Goal: Task Accomplishment & Management: Complete application form

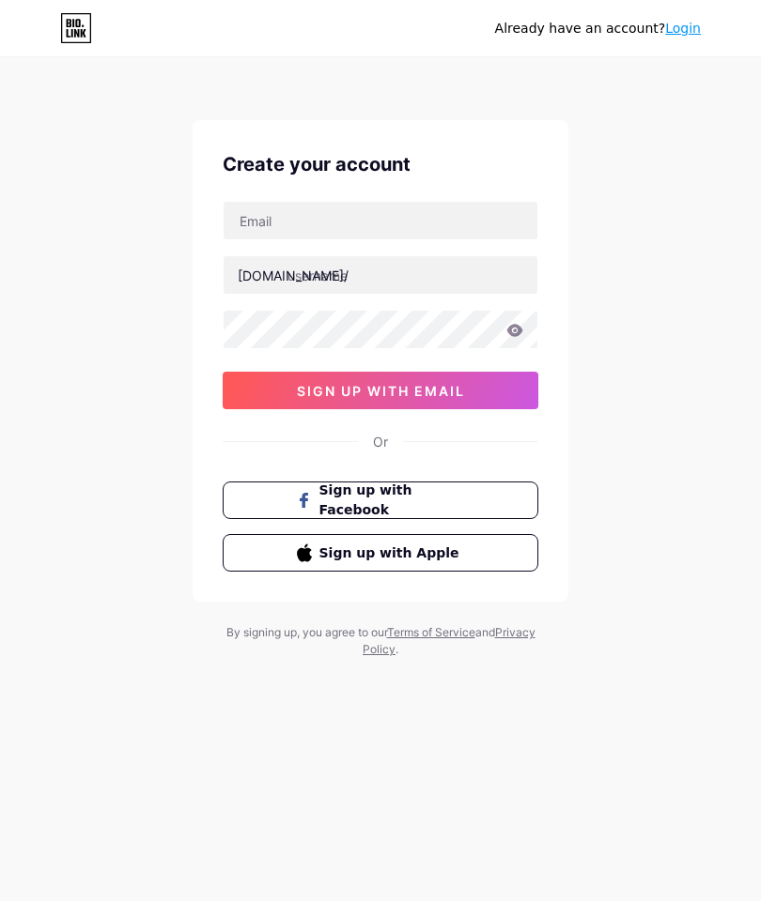
click at [411, 481] on span "Sign up with Facebook" at bounding box center [392, 500] width 146 height 39
click at [446, 481] on span "Sign up with Facebook" at bounding box center [392, 500] width 146 height 39
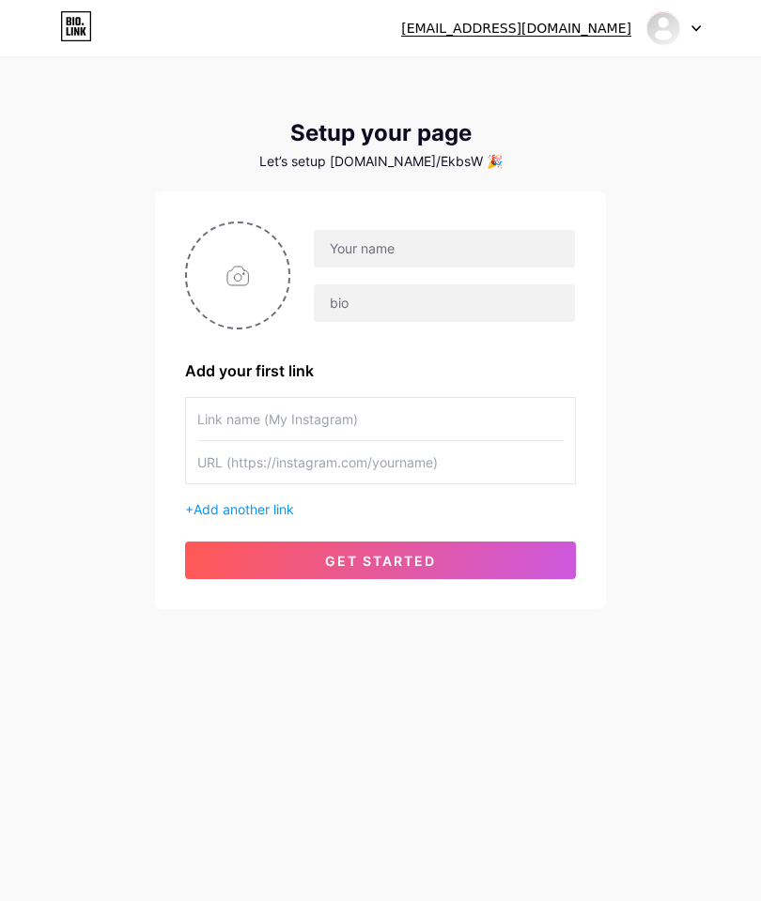
click at [243, 272] on input "file" at bounding box center [237, 275] width 101 height 104
type input "C:\fakepath\IMG_4121.jpeg"
click at [475, 247] on input "text" at bounding box center [444, 249] width 261 height 38
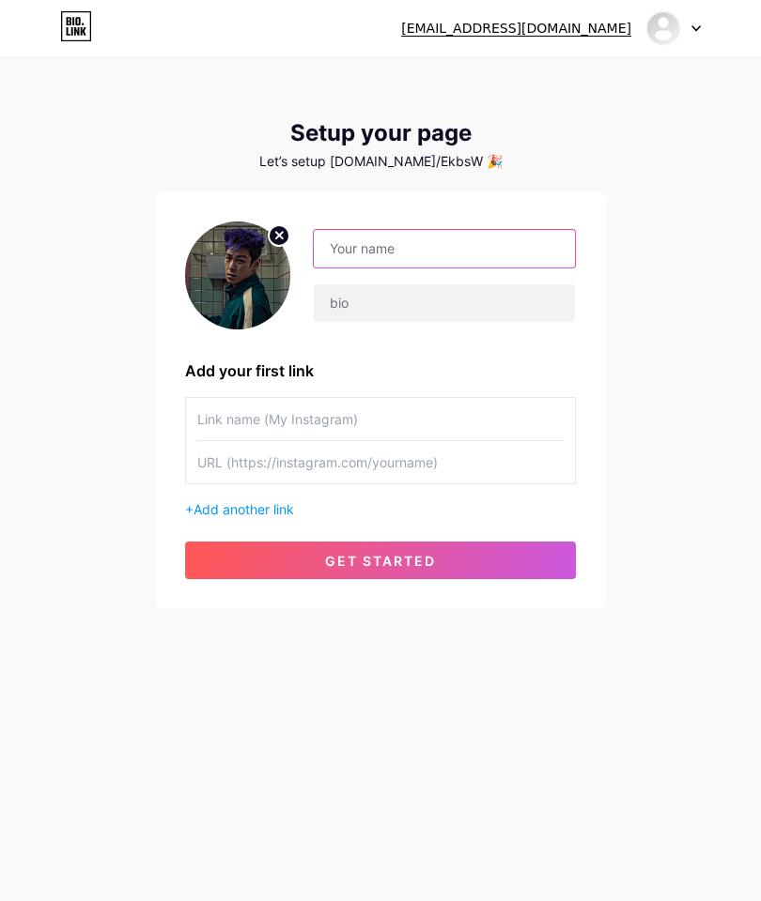
click at [420, 249] on input "text" at bounding box center [444, 249] width 261 height 38
paste input "𝑫𝒓𝒂𝒈𝒐𝒏"
type input "𝑫𝒓𝒂𝒈𝒐𝒏"
click at [472, 354] on div "𝑫𝒓𝒂𝒈𝒐𝒏 Add your first link + Add another link get started" at bounding box center [380, 401] width 391 height 358
click at [490, 304] on input "text" at bounding box center [444, 303] width 261 height 38
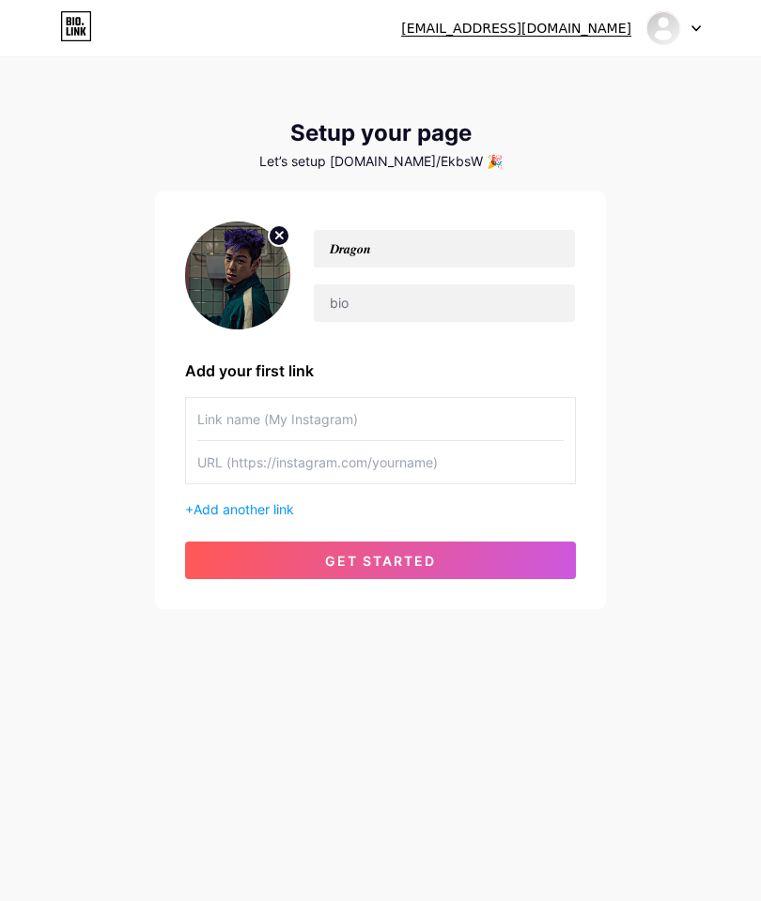
click at [426, 414] on input "text" at bounding box center [380, 419] width 366 height 42
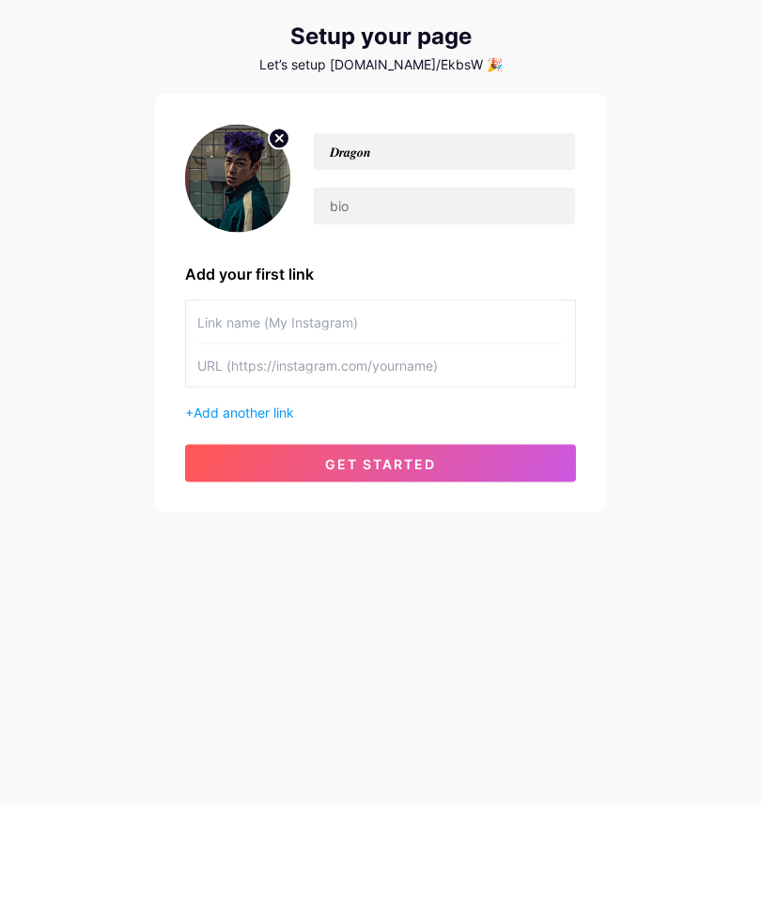
scroll to position [75, 0]
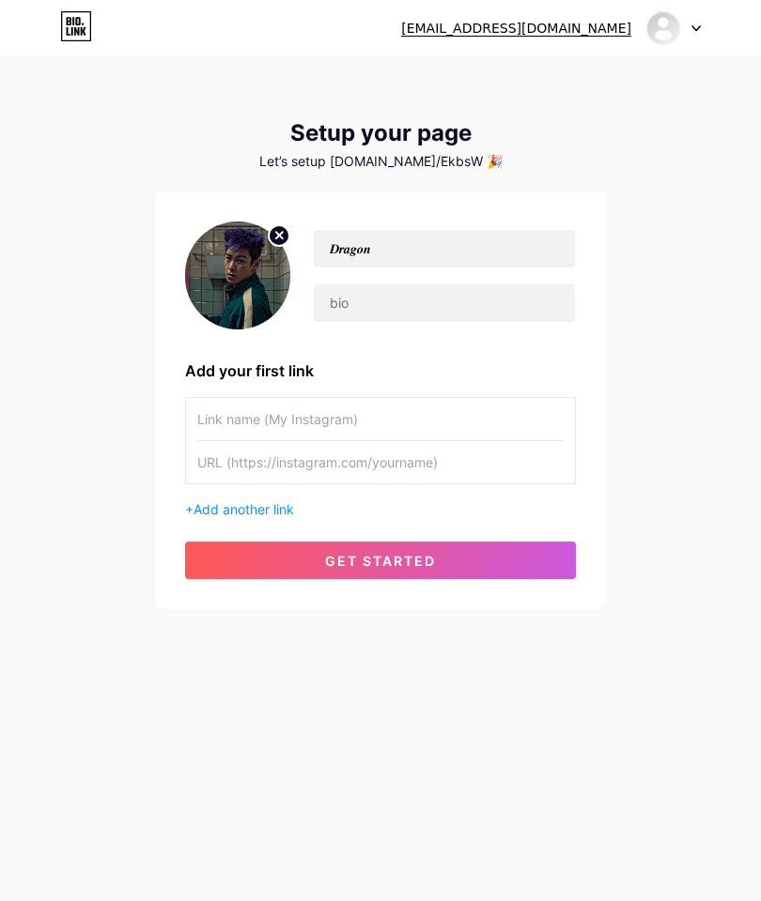
click at [466, 398] on input "text" at bounding box center [380, 419] width 366 height 42
click at [369, 398] on input "text" at bounding box center [380, 419] width 366 height 42
click at [192, 397] on div at bounding box center [380, 440] width 391 height 87
click at [216, 441] on input "text" at bounding box center [380, 462] width 366 height 42
click at [458, 542] on button "get started" at bounding box center [380, 561] width 391 height 38
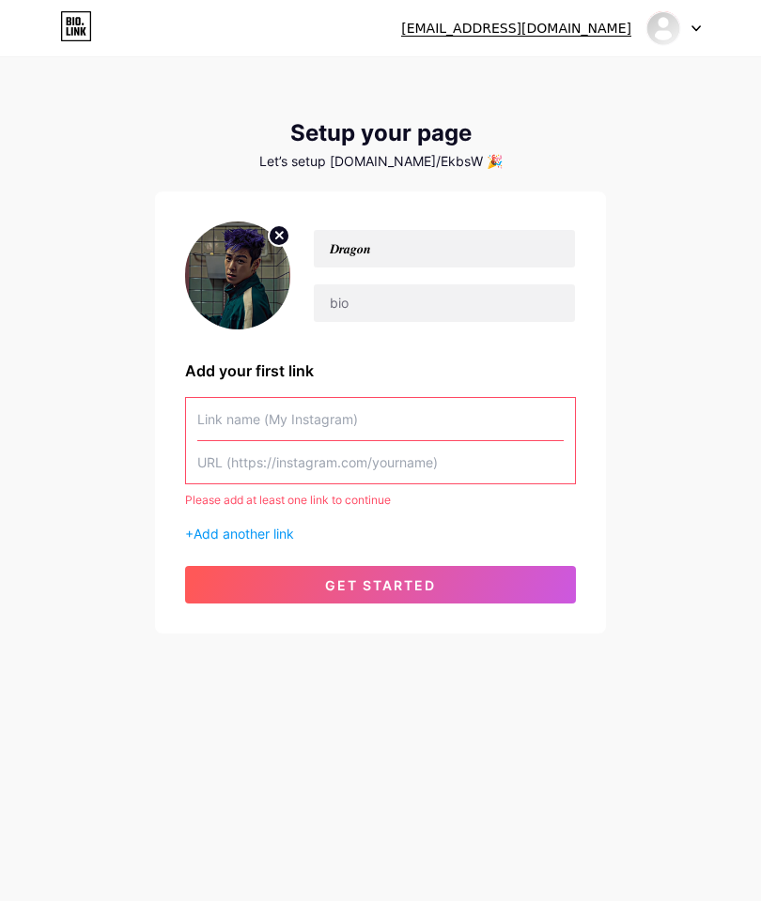
click at [475, 398] on input "text" at bounding box center [380, 419] width 366 height 42
click at [386, 441] on input "text" at bounding box center [380, 462] width 366 height 42
click at [209, 398] on input "text" at bounding box center [380, 419] width 366 height 42
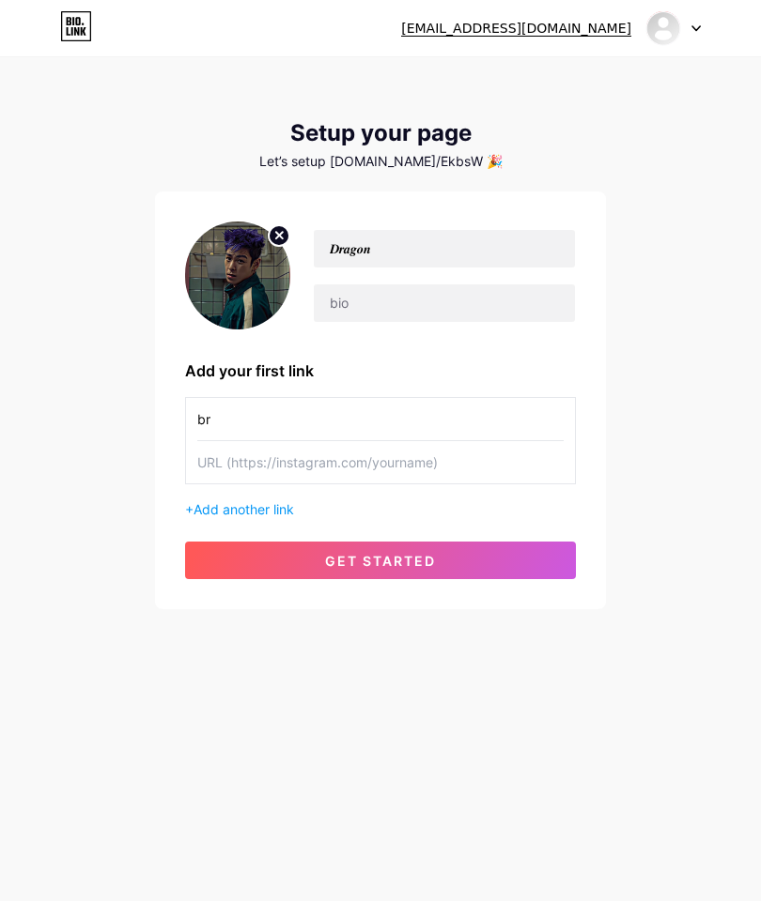
type input "b"
click at [395, 441] on input "text" at bounding box center [380, 462] width 366 height 42
paste input "https://www.instagram.com/barrylin240?igsh=amowaWV2eXd4NWk0"
type input "https://www.instagram.com/barrylin240?igsh=amowaWV2eXd4NWk0"
click at [462, 398] on input "text" at bounding box center [380, 419] width 366 height 42
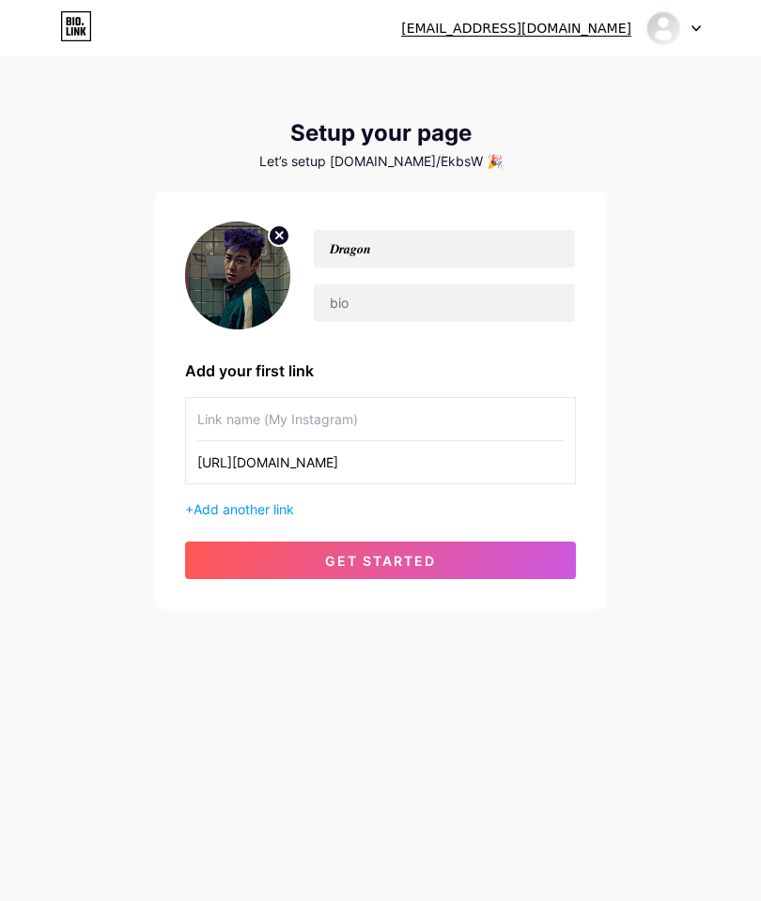
click at [271, 398] on input "text" at bounding box center [380, 419] width 366 height 42
paste input "𝓩𝓐𝓝𝓚"
type input "𝓩𝓐𝓝𝓚"
click at [456, 542] on button "get started" at bounding box center [380, 561] width 391 height 38
click at [462, 542] on button "get started" at bounding box center [380, 561] width 391 height 38
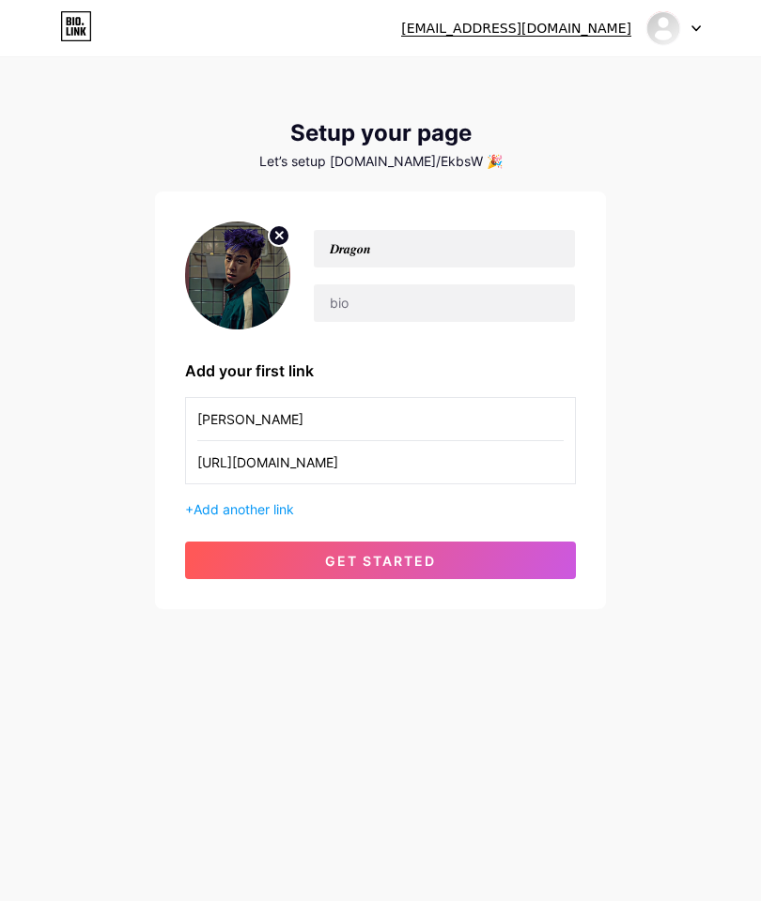
click at [494, 542] on button "get started" at bounding box center [380, 561] width 391 height 38
click at [282, 501] on span "Add another link" at bounding box center [243, 509] width 100 height 16
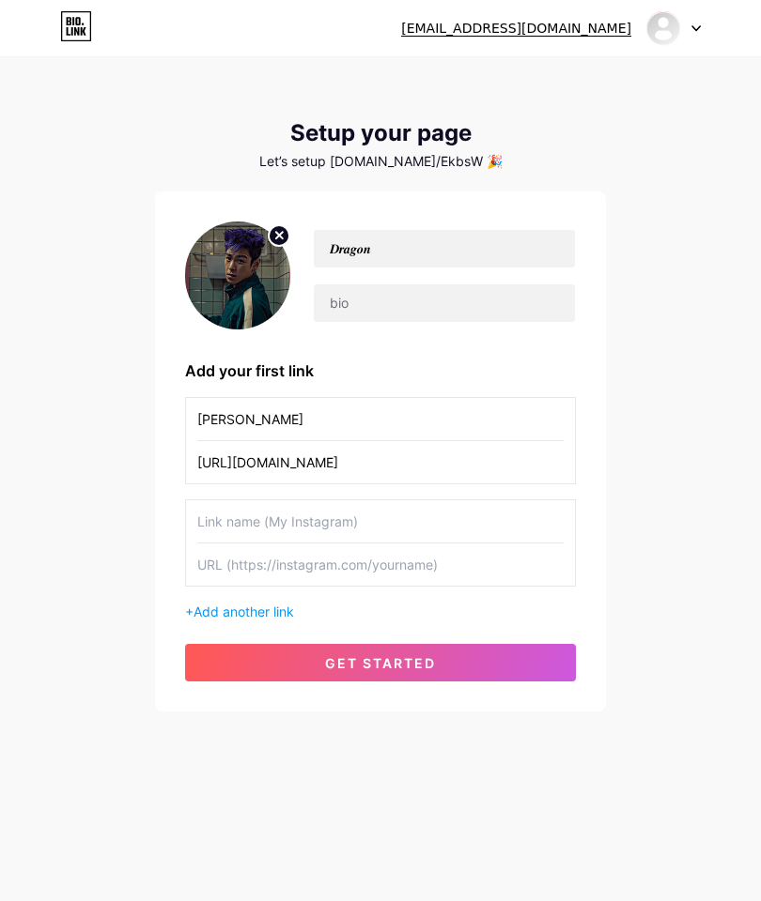
click at [403, 644] on button "get started" at bounding box center [380, 663] width 391 height 38
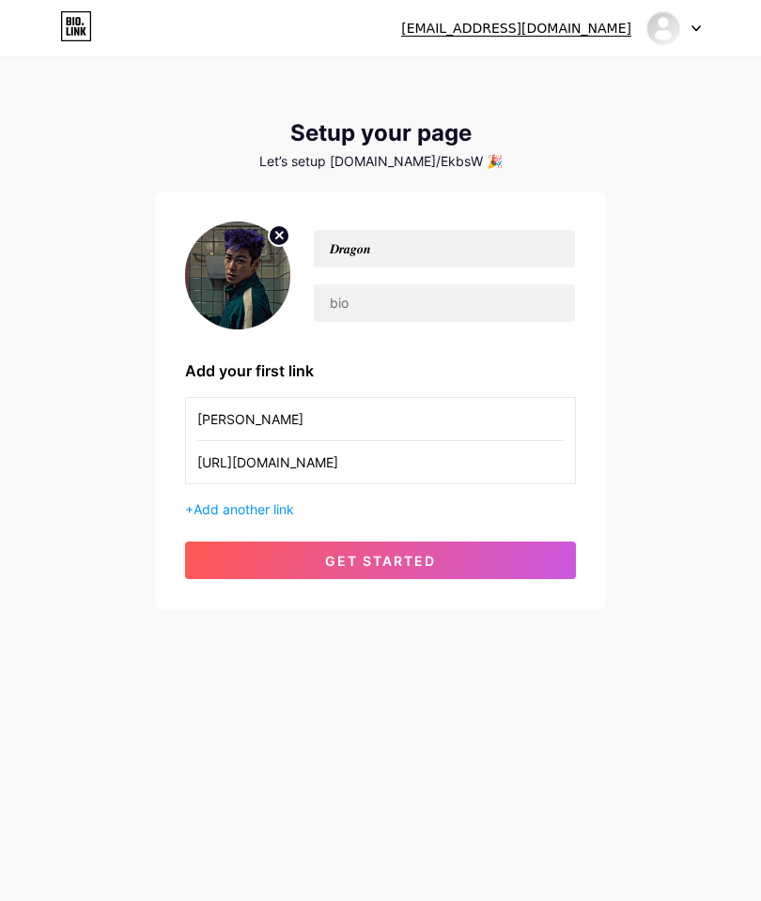
click at [448, 284] on input "text" at bounding box center [444, 303] width 261 height 38
paste input "𝓩𝓐𝓝𝓚"
type input "𝓩𝓐𝓝𝓚"
click at [490, 542] on button "get started" at bounding box center [380, 561] width 391 height 38
click at [469, 542] on button "get started" at bounding box center [380, 561] width 391 height 38
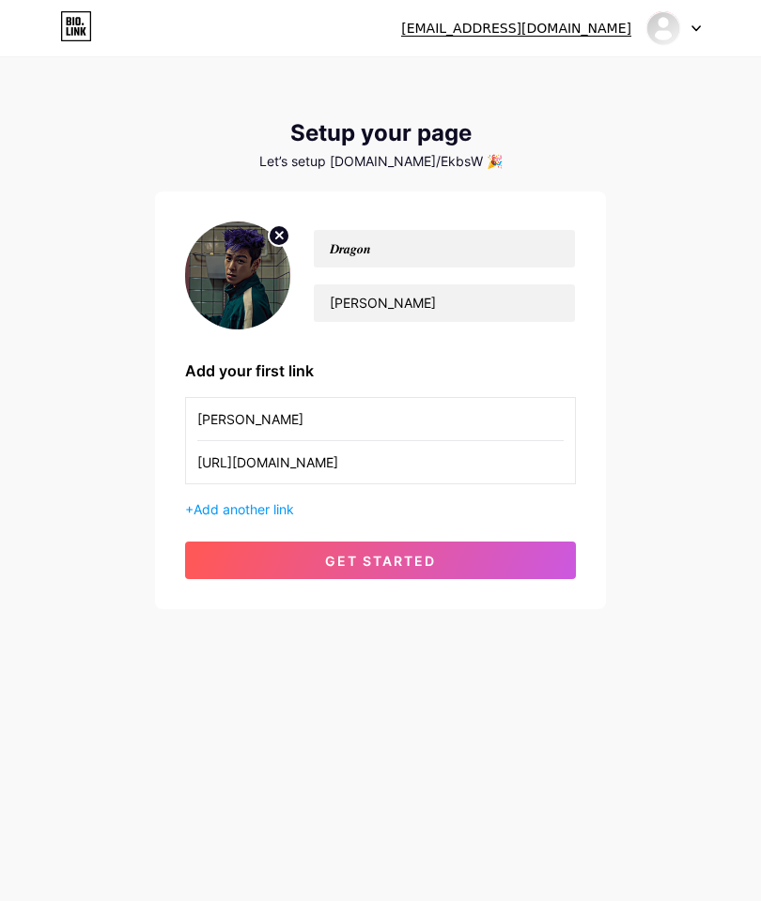
click at [447, 542] on button "get started" at bounding box center [380, 561] width 391 height 38
click at [500, 542] on button "get started" at bounding box center [380, 561] width 391 height 38
click at [539, 542] on button "get started" at bounding box center [380, 561] width 391 height 38
click at [463, 542] on button "get started" at bounding box center [380, 561] width 391 height 38
click at [464, 542] on button "get started" at bounding box center [380, 561] width 391 height 38
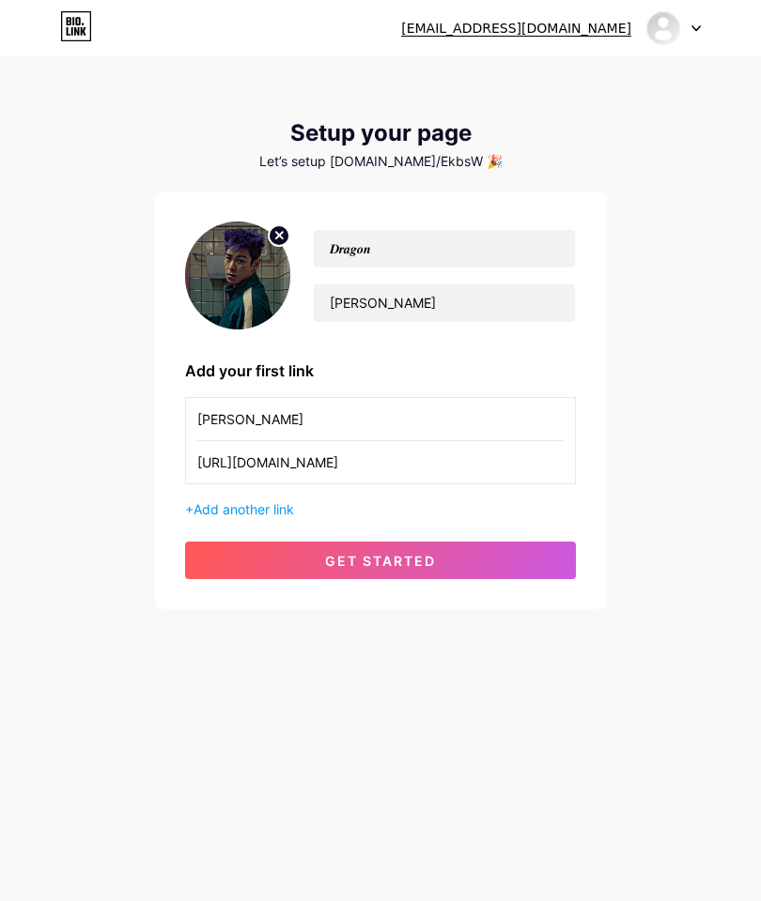
scroll to position [0, 0]
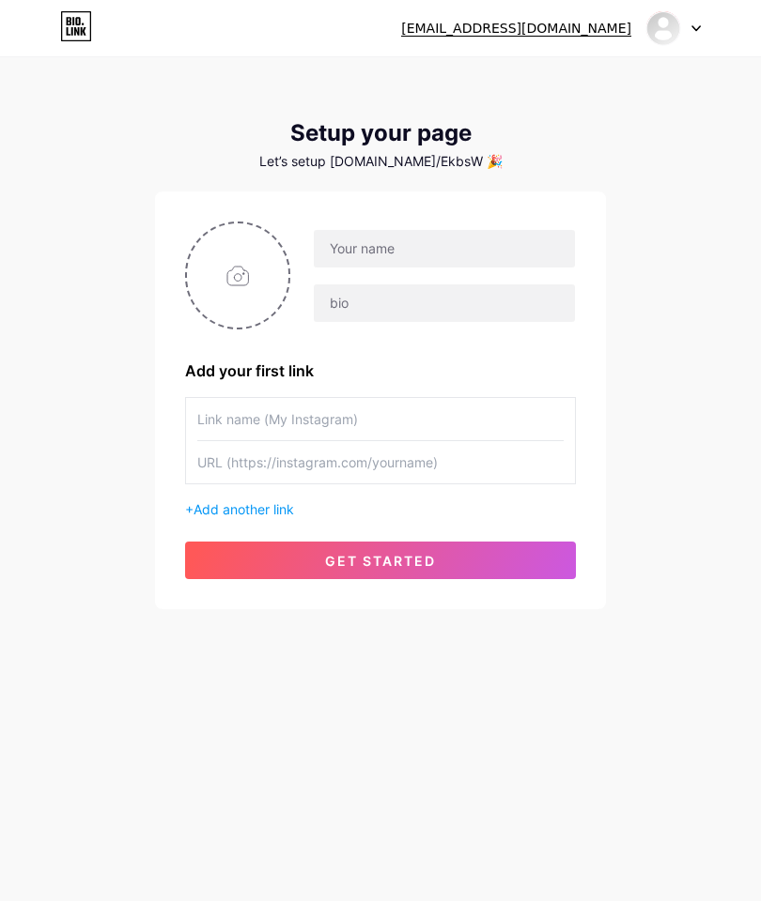
click at [490, 568] on button "get started" at bounding box center [380, 561] width 391 height 38
